Goal: Task Accomplishment & Management: Use online tool/utility

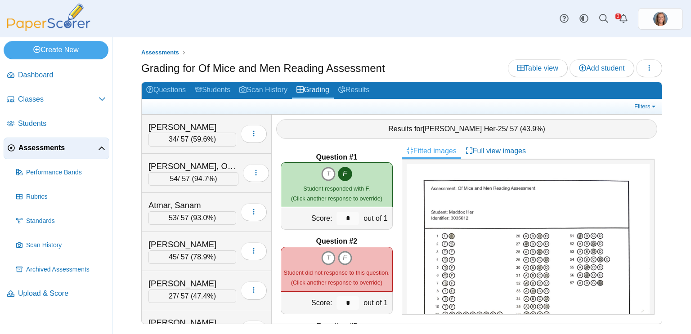
scroll to position [736, 0]
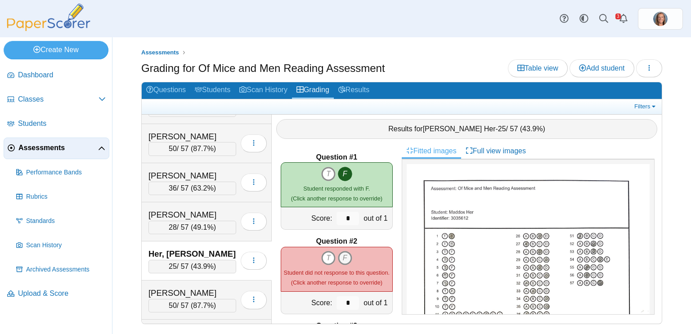
click at [347, 263] on icon "F" at bounding box center [345, 258] width 14 height 14
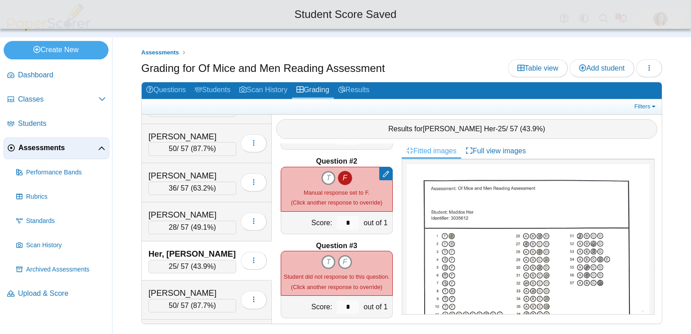
scroll to position [81, 0]
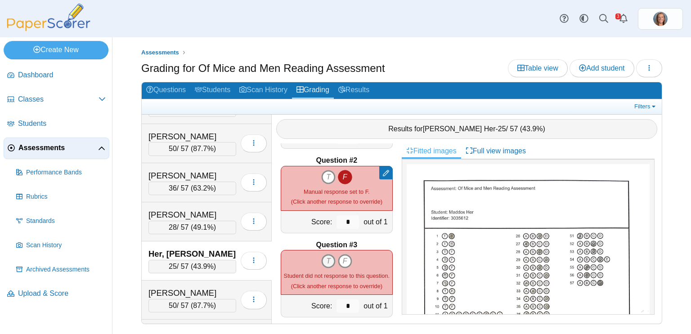
click at [327, 260] on icon "T" at bounding box center [328, 261] width 14 height 14
type input "*"
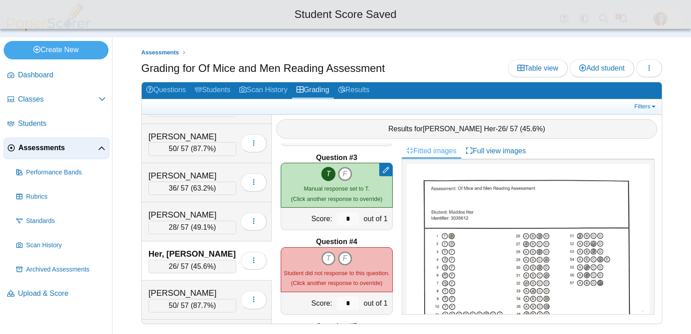
scroll to position [171, 0]
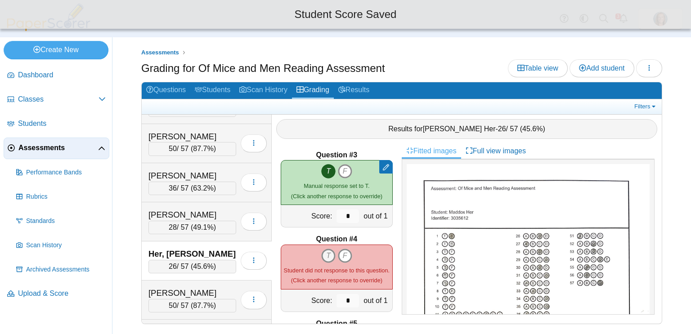
click at [327, 260] on icon "T" at bounding box center [328, 256] width 14 height 14
type input "*"
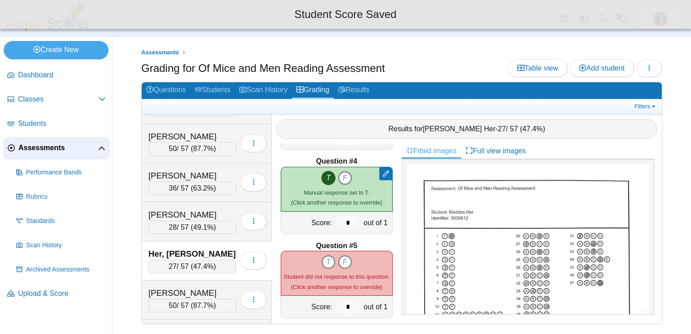
scroll to position [252, 0]
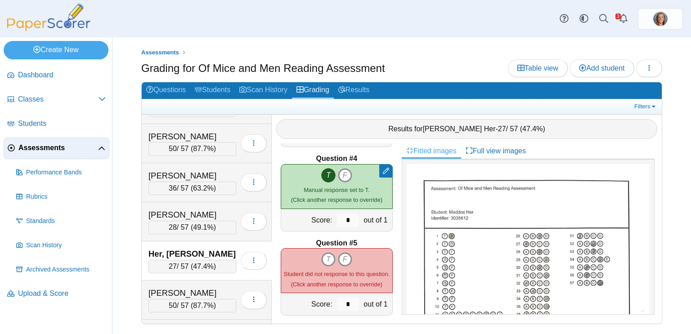
click at [327, 260] on icon "T" at bounding box center [328, 259] width 14 height 14
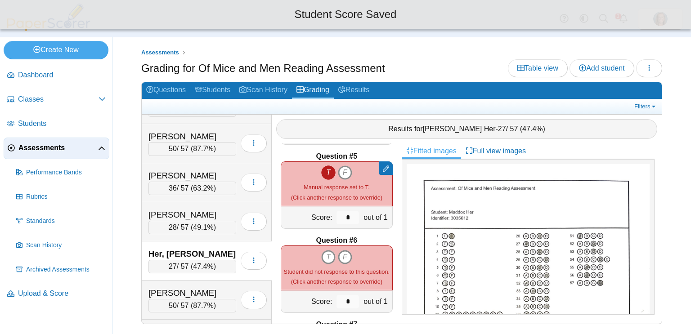
scroll to position [346, 0]
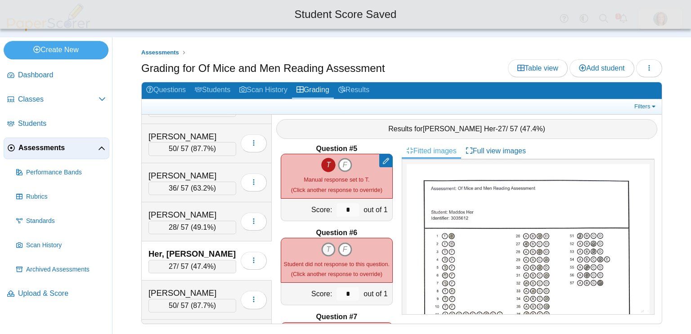
click at [327, 255] on icon "T" at bounding box center [328, 250] width 14 height 14
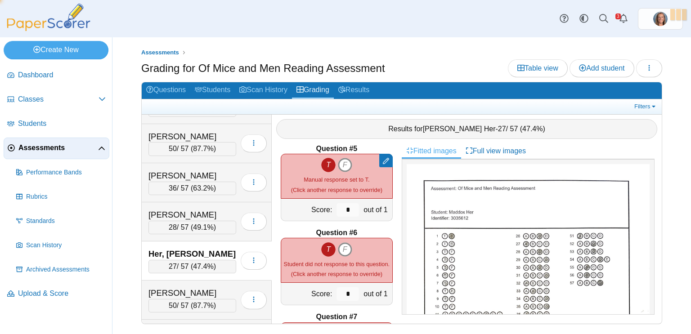
type input "*"
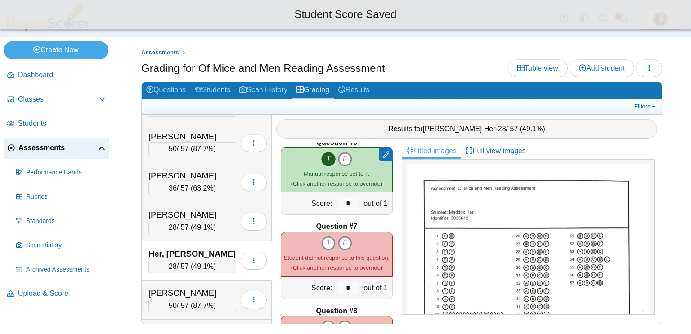
scroll to position [438, 0]
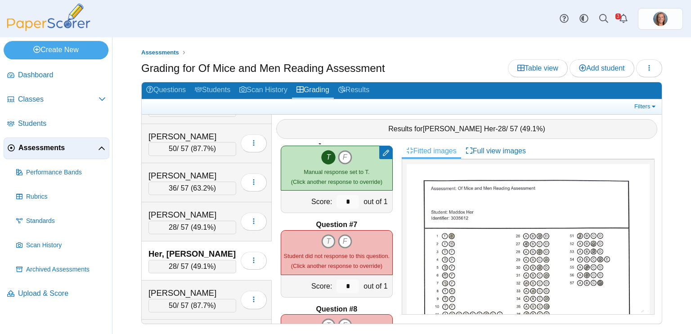
click at [328, 246] on icon "T" at bounding box center [328, 241] width 14 height 14
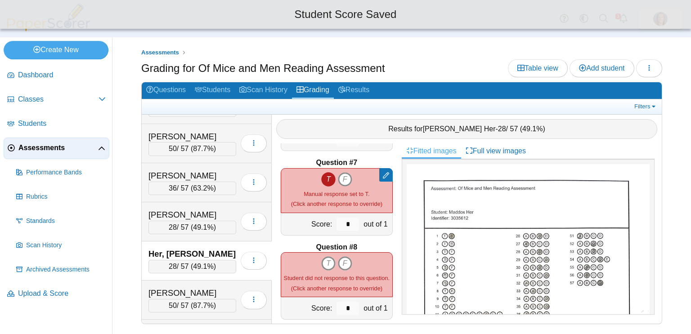
scroll to position [520, 0]
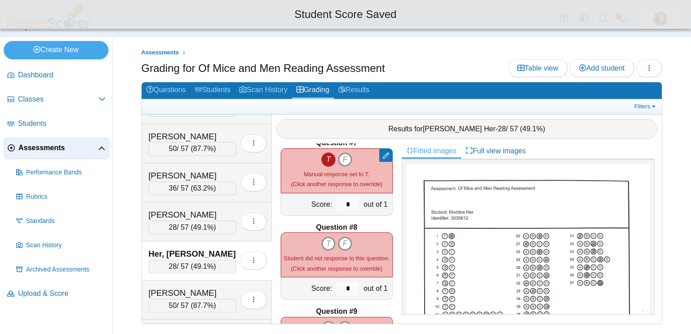
click at [347, 255] on span "Student did not response to this question." at bounding box center [337, 258] width 106 height 7
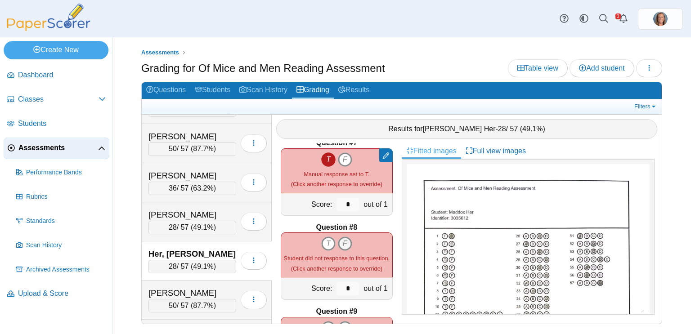
click at [346, 249] on icon "F" at bounding box center [345, 244] width 14 height 14
type input "*"
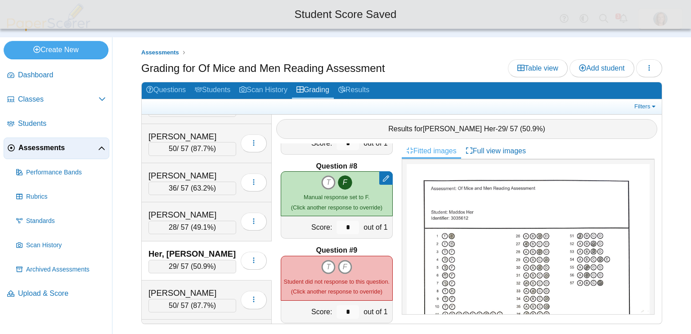
scroll to position [582, 0]
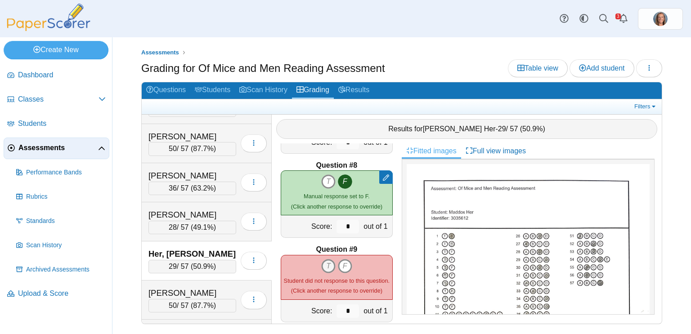
click at [330, 263] on icon "T" at bounding box center [328, 266] width 14 height 14
type input "*"
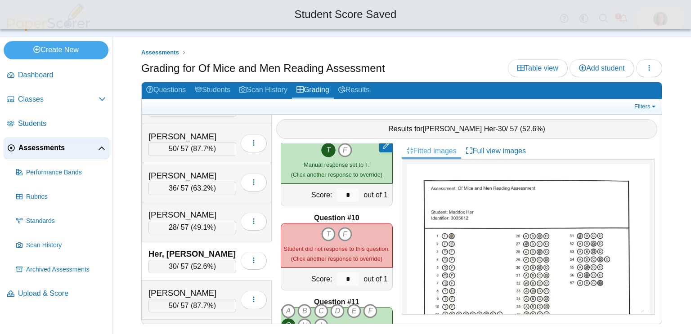
scroll to position [700, 0]
click at [328, 234] on icon "T" at bounding box center [328, 233] width 14 height 14
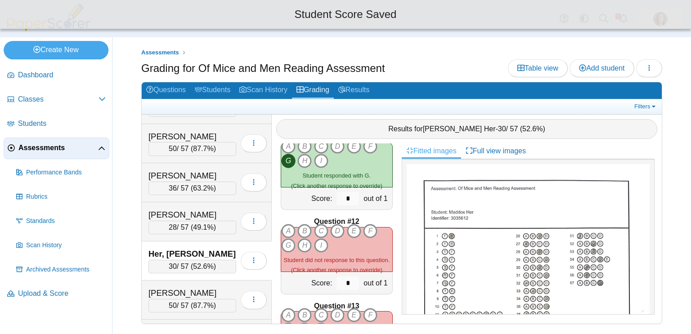
scroll to position [868, 0]
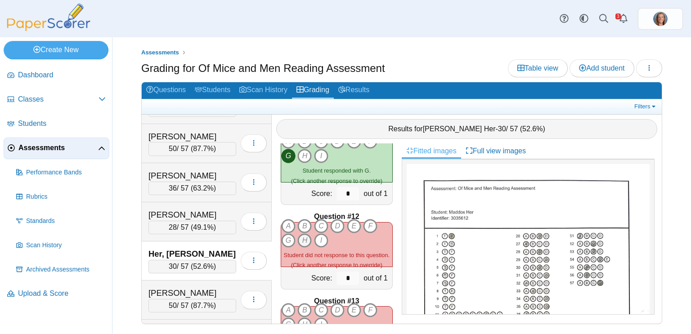
click at [300, 242] on icon "H" at bounding box center [304, 241] width 14 height 14
type input "*"
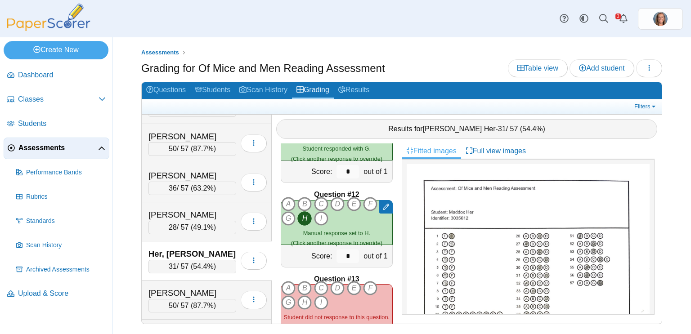
scroll to position [895, 0]
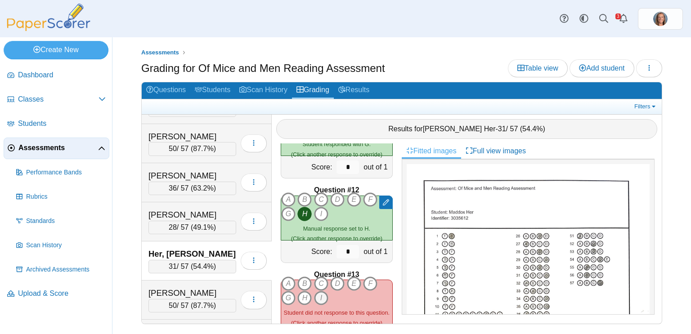
click at [317, 296] on icon "I" at bounding box center [321, 298] width 14 height 14
type input "*"
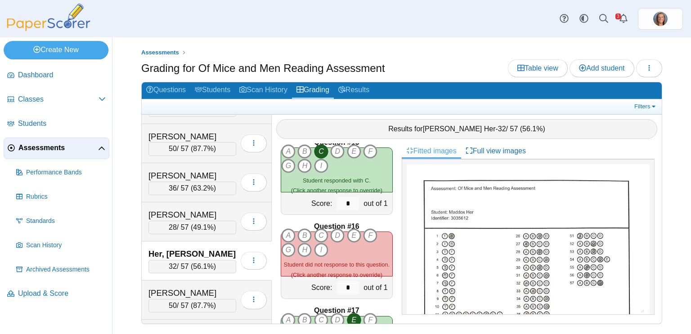
scroll to position [1217, 0]
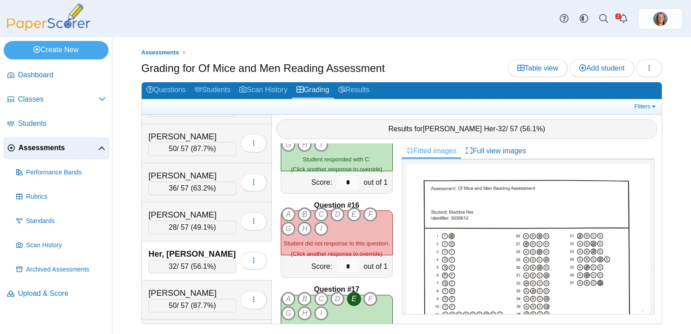
click at [307, 215] on icon "B" at bounding box center [304, 214] width 14 height 14
type input "*"
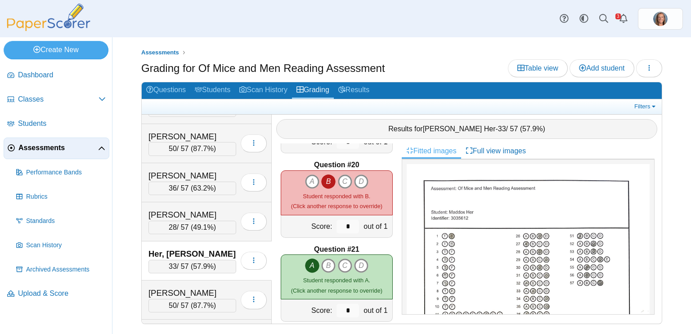
scroll to position [1738, 0]
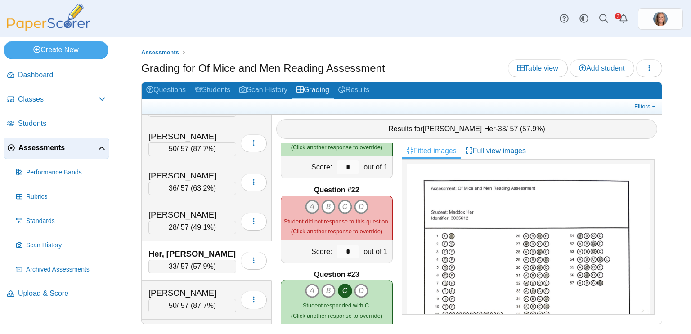
click at [311, 205] on icon "A" at bounding box center [312, 207] width 14 height 14
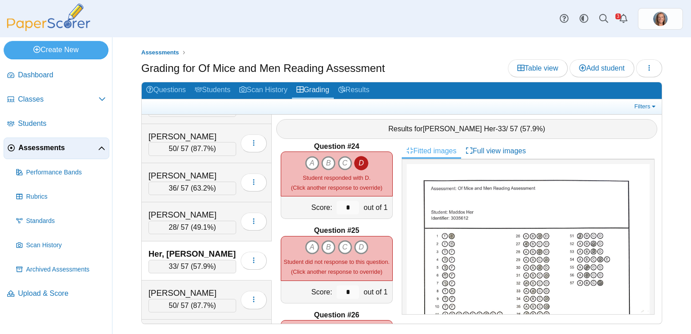
scroll to position [1951, 0]
click at [314, 245] on icon "A" at bounding box center [312, 246] width 14 height 14
type input "*"
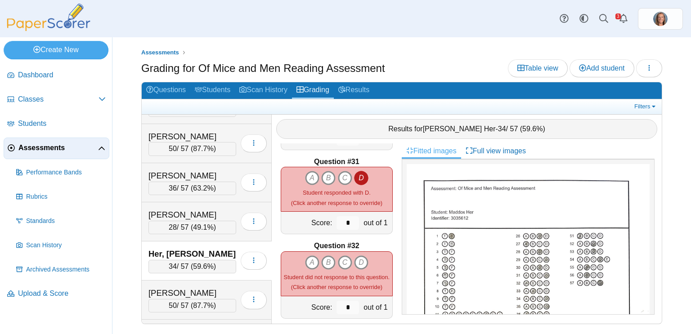
scroll to position [2527, 0]
click at [317, 257] on icon "A" at bounding box center [312, 261] width 14 height 14
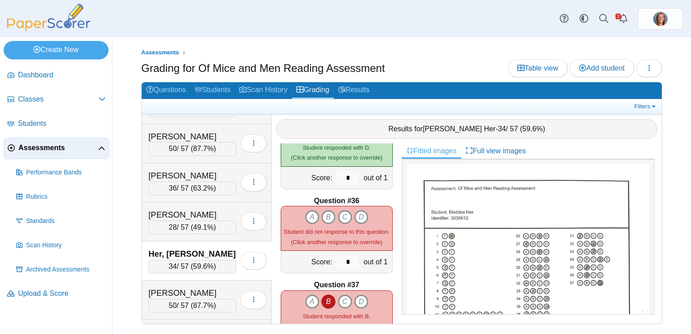
scroll to position [2908, 0]
click at [310, 211] on icon "A" at bounding box center [312, 217] width 14 height 14
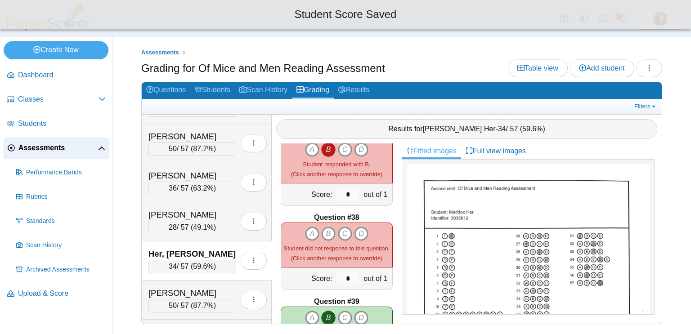
scroll to position [3061, 0]
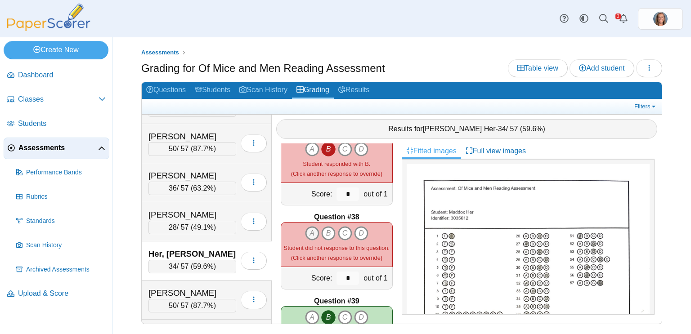
click at [311, 229] on icon "A" at bounding box center [312, 233] width 14 height 14
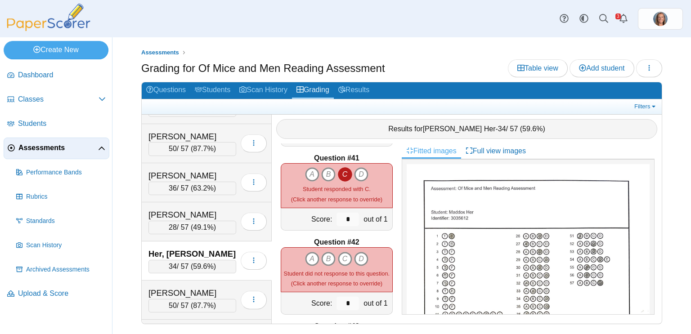
scroll to position [3374, 0]
click at [311, 255] on icon "A" at bounding box center [312, 258] width 14 height 14
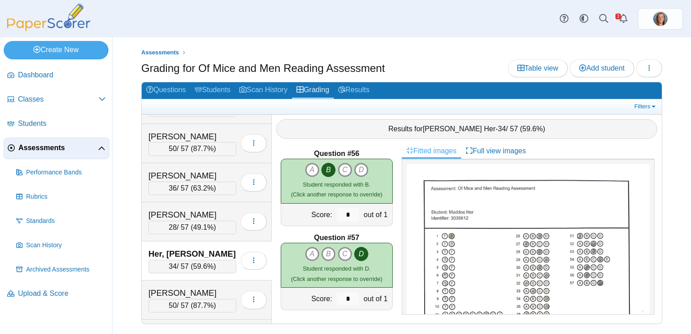
scroll to position [4644, 0]
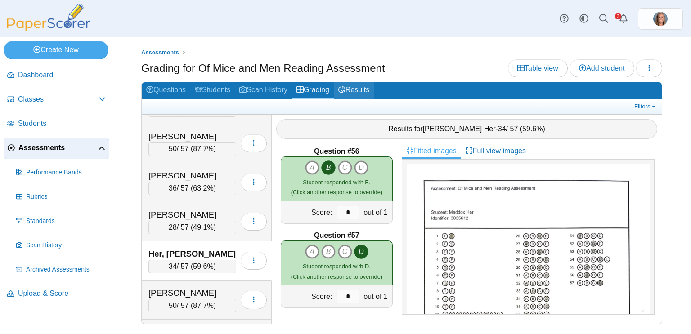
click at [372, 93] on link "Results" at bounding box center [354, 90] width 40 height 17
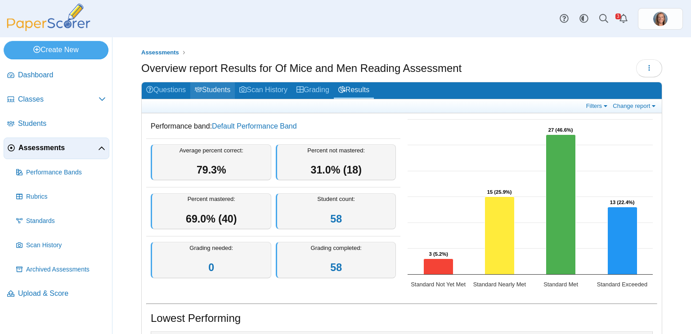
click at [216, 83] on link "Students" at bounding box center [212, 90] width 45 height 17
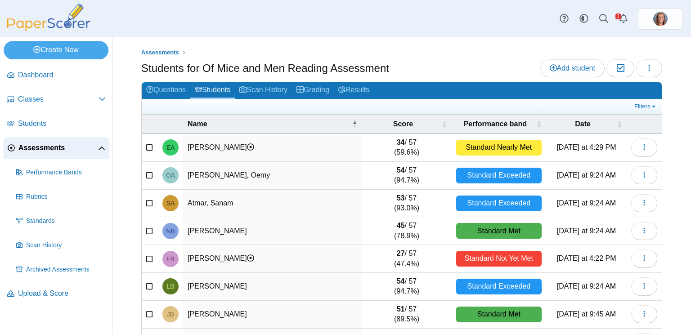
scroll to position [112, 0]
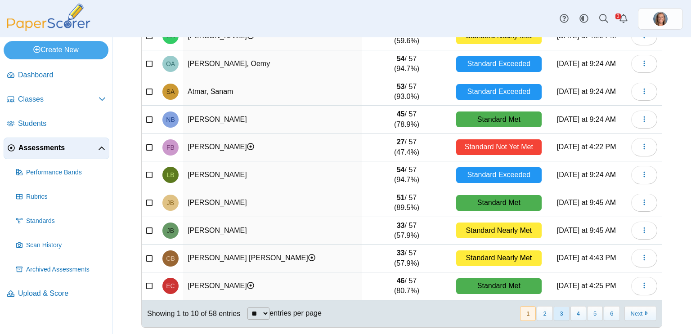
click at [564, 317] on button "3" at bounding box center [562, 313] width 16 height 15
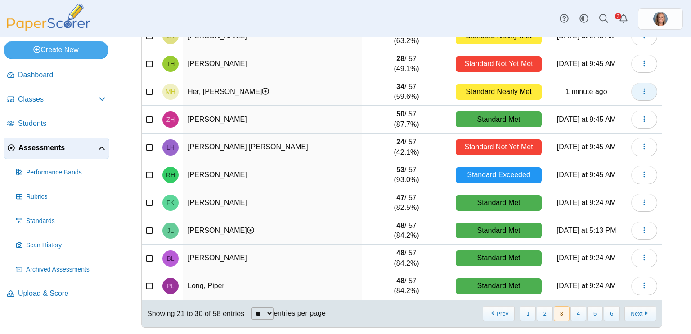
click at [638, 93] on button "button" at bounding box center [644, 92] width 26 height 18
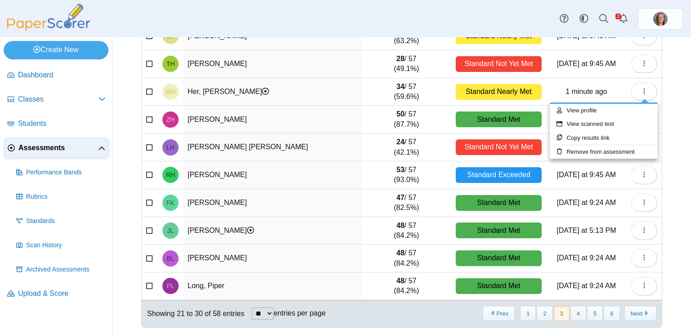
scroll to position [0, 0]
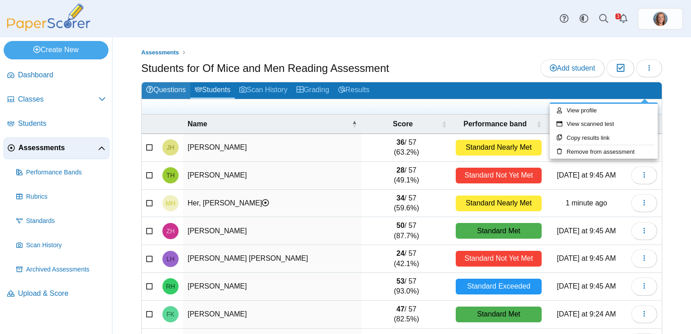
click at [165, 93] on link "Questions" at bounding box center [166, 90] width 49 height 17
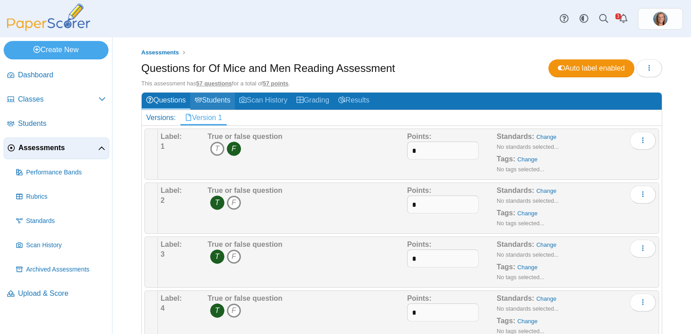
click at [205, 94] on link "Students" at bounding box center [212, 101] width 45 height 17
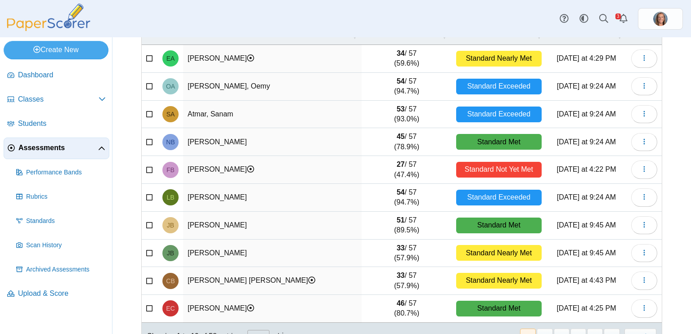
scroll to position [112, 0]
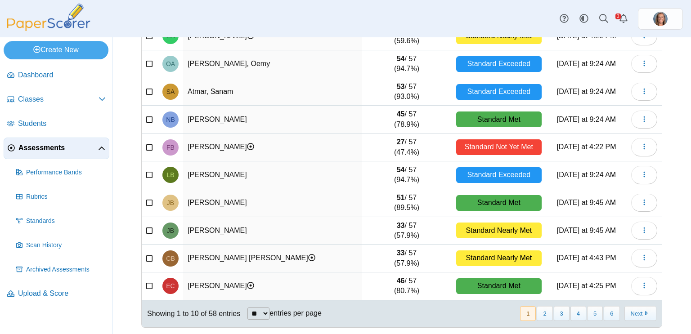
click at [230, 233] on td "[PERSON_NAME]" at bounding box center [272, 231] width 179 height 28
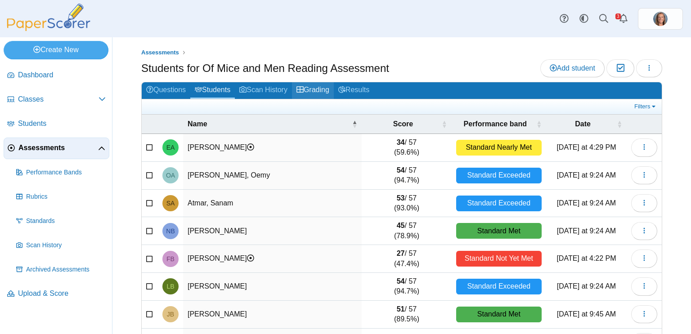
click at [328, 88] on link "Grading" at bounding box center [313, 90] width 42 height 17
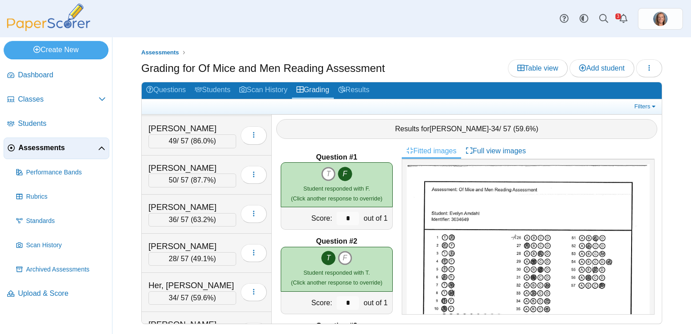
scroll to position [709, 0]
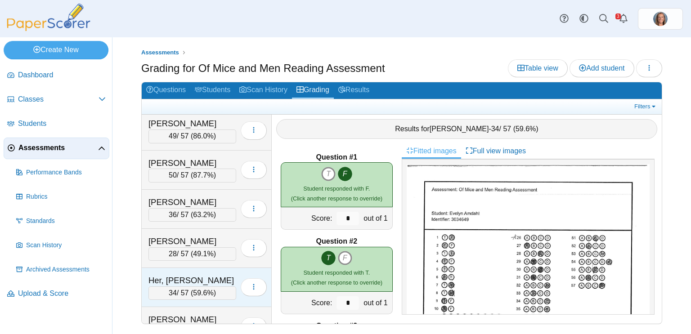
click at [194, 287] on div "34 / 57 ( 59.6% )" at bounding box center [193, 294] width 88 height 14
